Goal: Task Accomplishment & Management: Complete application form

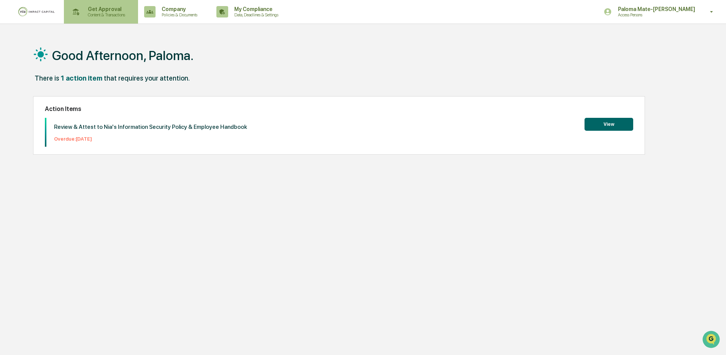
click at [100, 8] on p "Get Approval" at bounding box center [105, 9] width 47 height 6
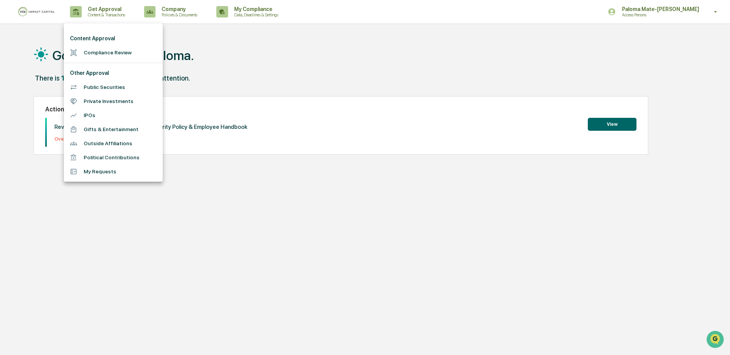
click at [105, 52] on li "Compliance Review" at bounding box center [113, 53] width 99 height 14
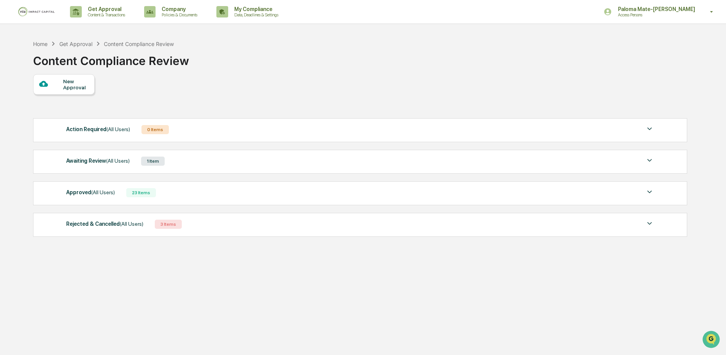
click at [82, 87] on div "New Approval" at bounding box center [75, 84] width 25 height 12
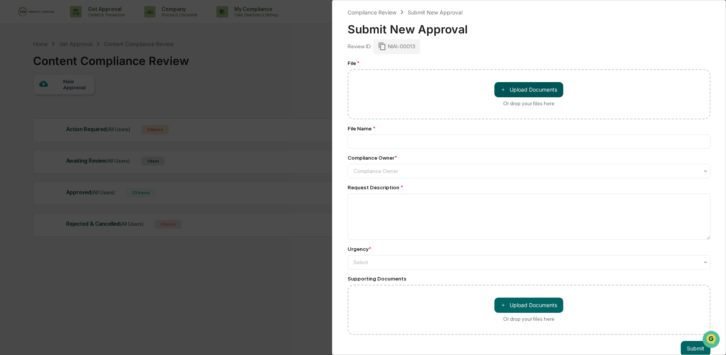
click at [529, 84] on button "＋ Upload Documents" at bounding box center [528, 89] width 69 height 15
type input "**********"
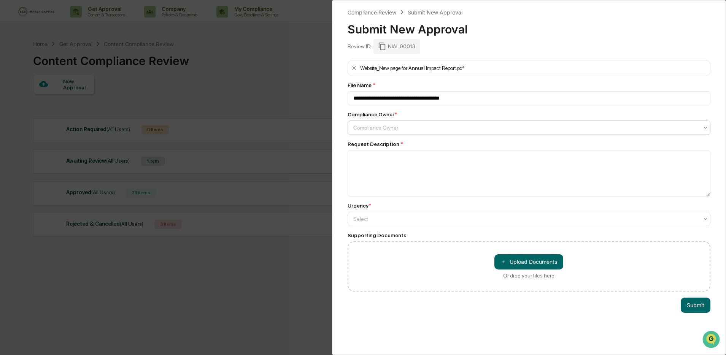
click at [426, 130] on div at bounding box center [526, 128] width 346 height 8
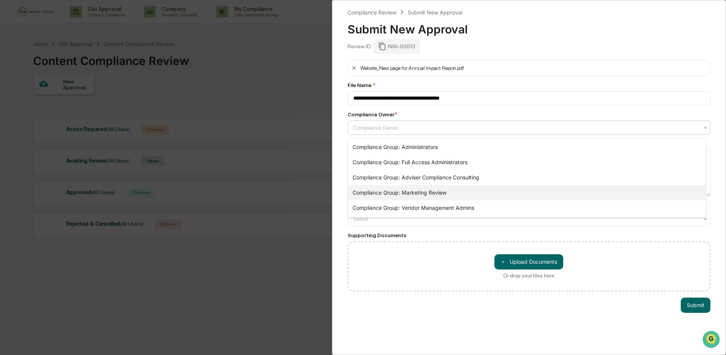
click at [422, 190] on div "Compliance Group: Marketing Review" at bounding box center [527, 192] width 358 height 15
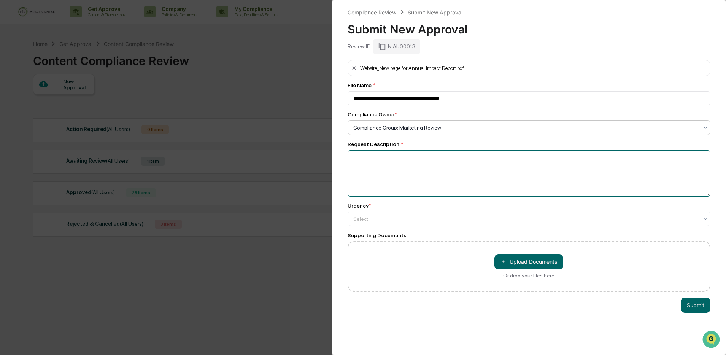
click at [406, 171] on textarea at bounding box center [529, 173] width 363 height 46
click at [391, 214] on div "Select" at bounding box center [529, 219] width 363 height 14
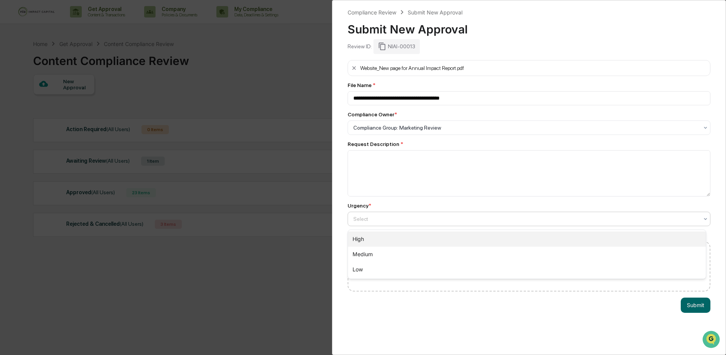
click at [383, 234] on div "High" at bounding box center [527, 239] width 358 height 15
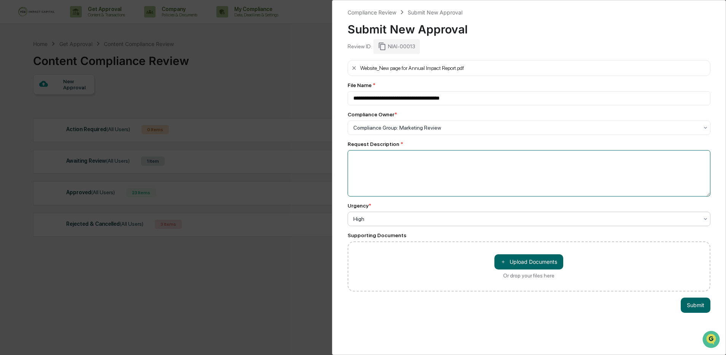
click at [408, 185] on textarea at bounding box center [529, 173] width 363 height 46
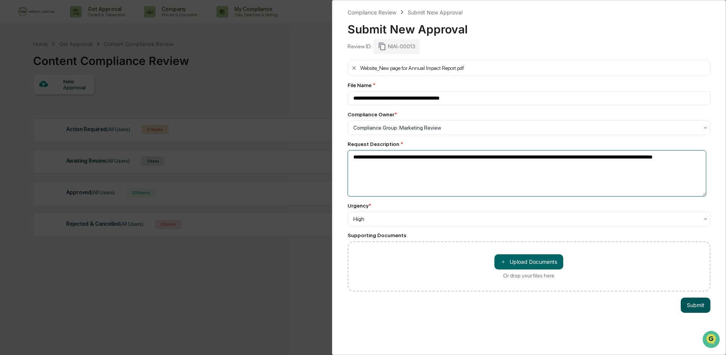
type textarea "**********"
click at [694, 311] on button "Submit" at bounding box center [696, 305] width 30 height 15
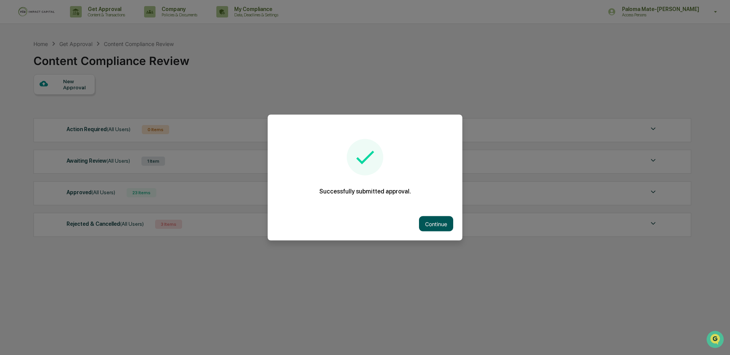
click at [443, 221] on button "Continue" at bounding box center [436, 223] width 34 height 15
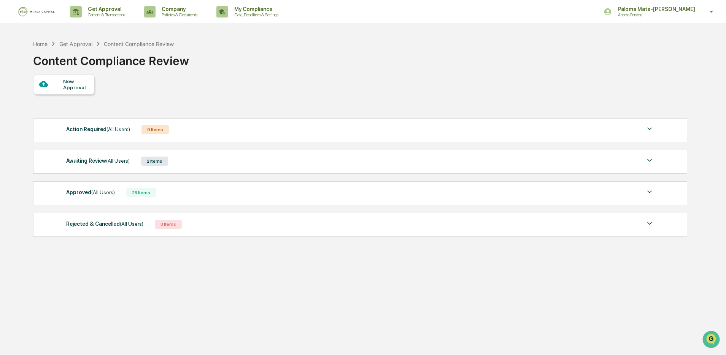
click at [389, 167] on div "Awaiting Review (All Users) 2 Items" at bounding box center [360, 161] width 588 height 11
